Goal: Task Accomplishment & Management: Use online tool/utility

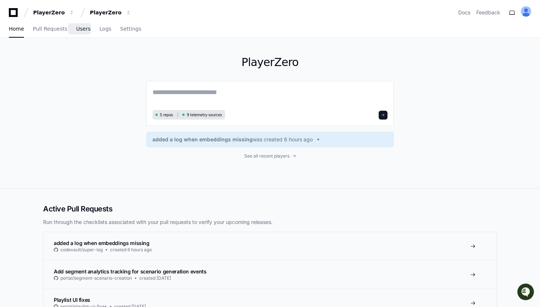
click at [79, 27] on span "Users" at bounding box center [83, 29] width 14 height 4
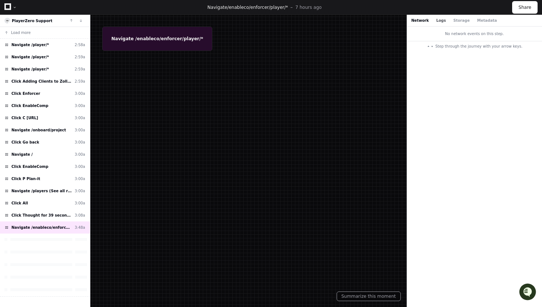
click at [438, 21] on button "Logs" at bounding box center [441, 21] width 10 height 6
click at [456, 19] on button "Storage" at bounding box center [461, 21] width 16 height 6
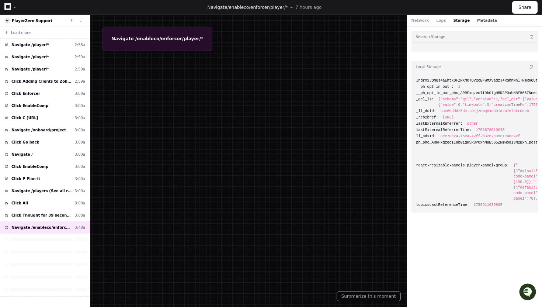
click at [482, 18] on button "Metadata" at bounding box center [487, 21] width 20 height 6
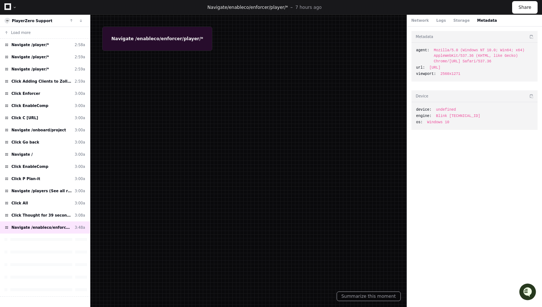
click at [465, 18] on div "Network Logs Storage Metadata" at bounding box center [453, 21] width 85 height 6
click at [462, 18] on button "Storage" at bounding box center [461, 21] width 16 height 6
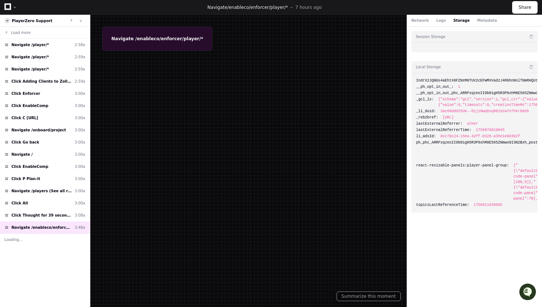
click at [443, 18] on div "Network Logs Storage Metadata" at bounding box center [453, 21] width 85 height 6
click at [438, 20] on button "Logs" at bounding box center [441, 21] width 10 height 6
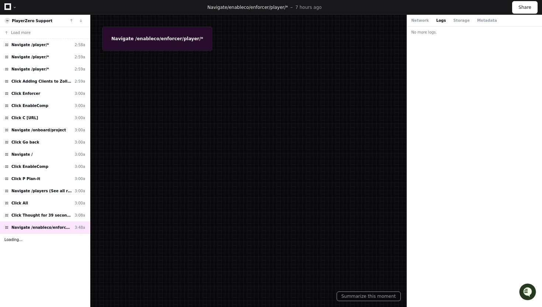
click at [22, 240] on button "Loading . . ." at bounding box center [45, 239] width 90 height 12
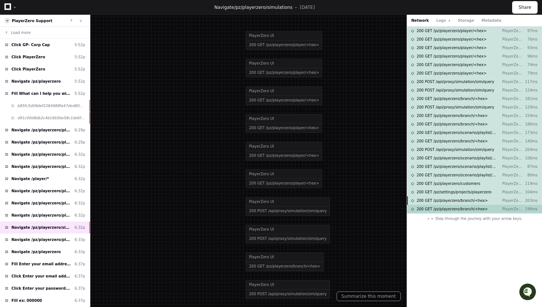
click at [441, 206] on span "200 GET /pz/playerzero/branch/<hex>" at bounding box center [451, 209] width 71 height 6
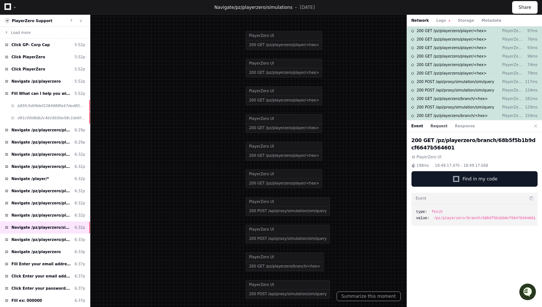
click at [441, 128] on button "Request" at bounding box center [438, 126] width 17 height 6
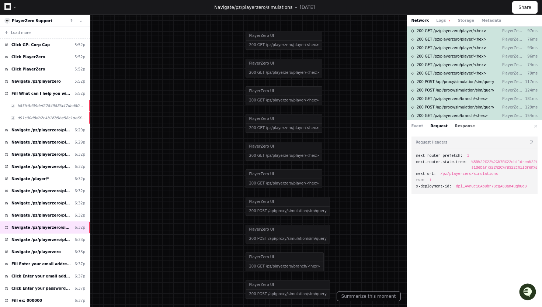
click at [460, 126] on button "Response" at bounding box center [465, 126] width 20 height 6
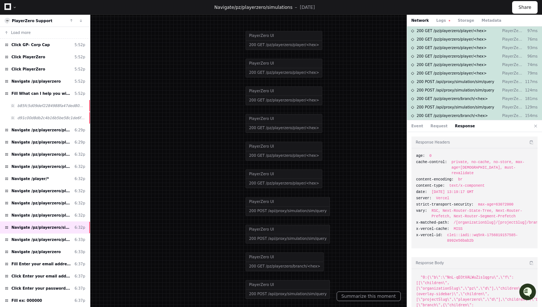
scroll to position [22, 0]
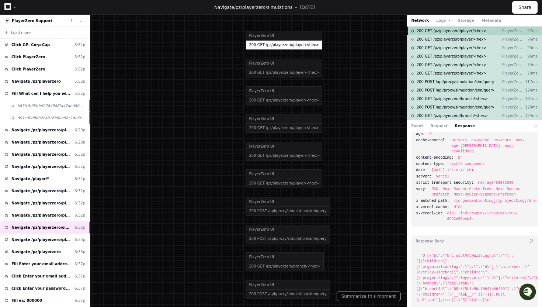
click at [434, 28] on span "200 GET /pz/playerzero/player/<hex>" at bounding box center [451, 31] width 70 height 6
click at [434, 32] on span "200 GET /pz/playerzero/player/<hex>" at bounding box center [451, 31] width 70 height 6
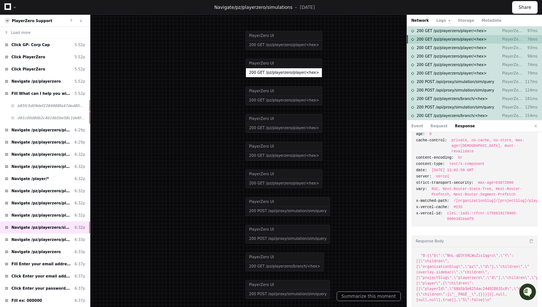
click at [434, 39] on span "200 GET /pz/playerzero/player/<hex>" at bounding box center [451, 39] width 70 height 6
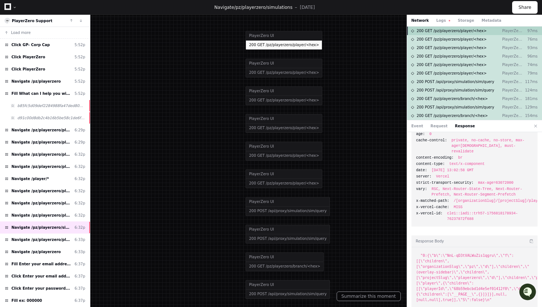
click at [441, 34] on div "200 GET /pz/playerzero/player/<hex> PlayerZero UI 97ms" at bounding box center [474, 31] width 135 height 8
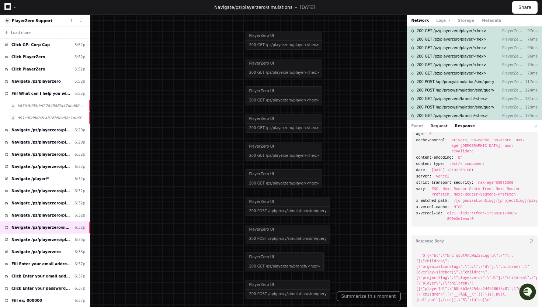
click at [434, 125] on button "Request" at bounding box center [438, 126] width 17 height 6
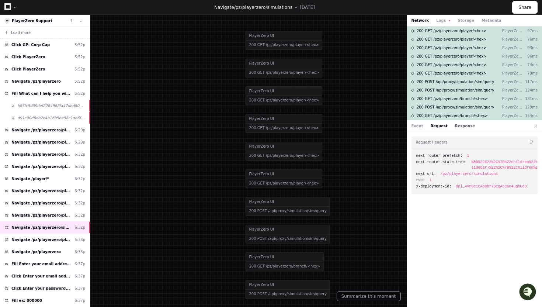
click at [457, 127] on button "Response" at bounding box center [465, 126] width 20 height 6
